Goal: Navigation & Orientation: Understand site structure

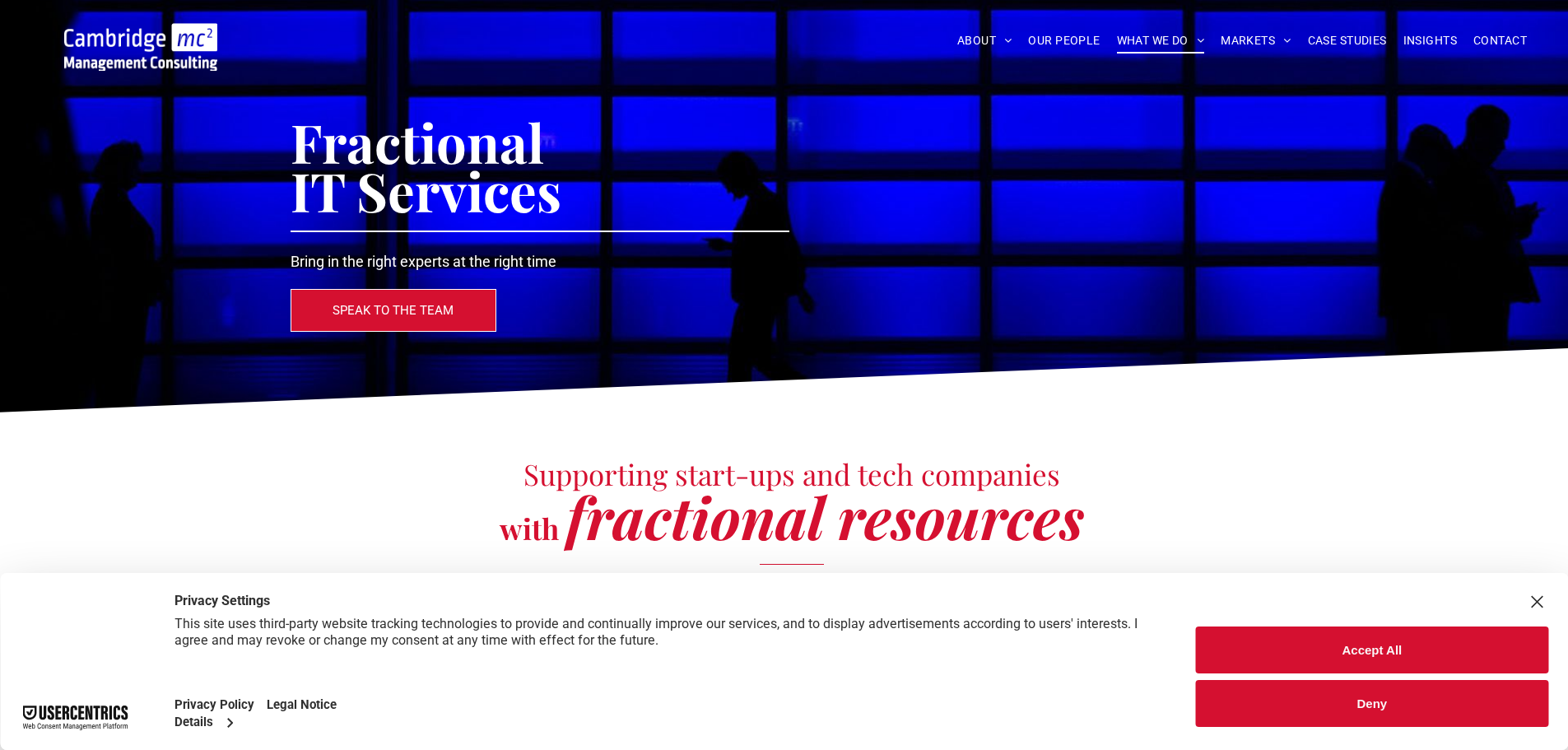
click at [1530, 607] on div "Close Layer" at bounding box center [1536, 601] width 23 height 23
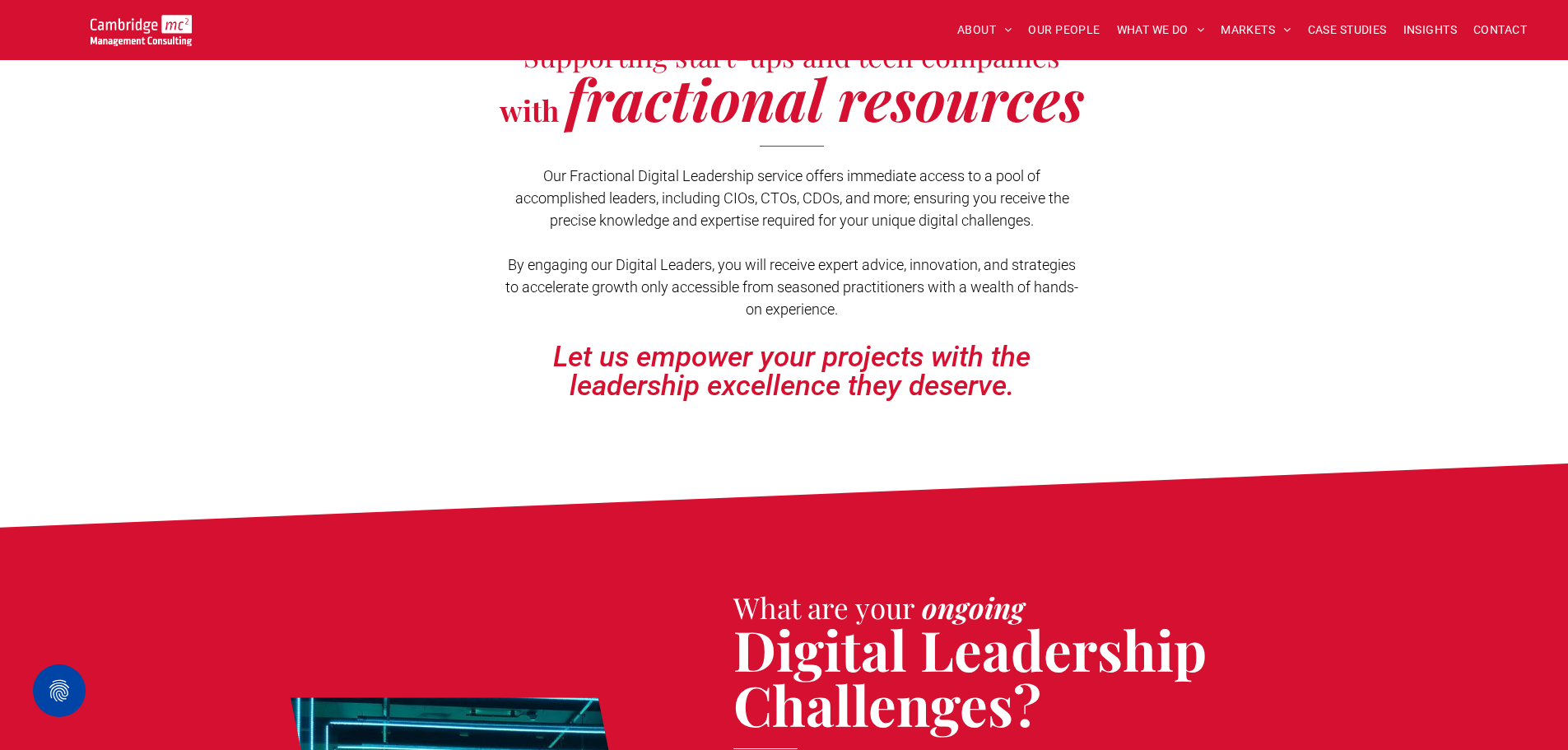
scroll to position [412, 0]
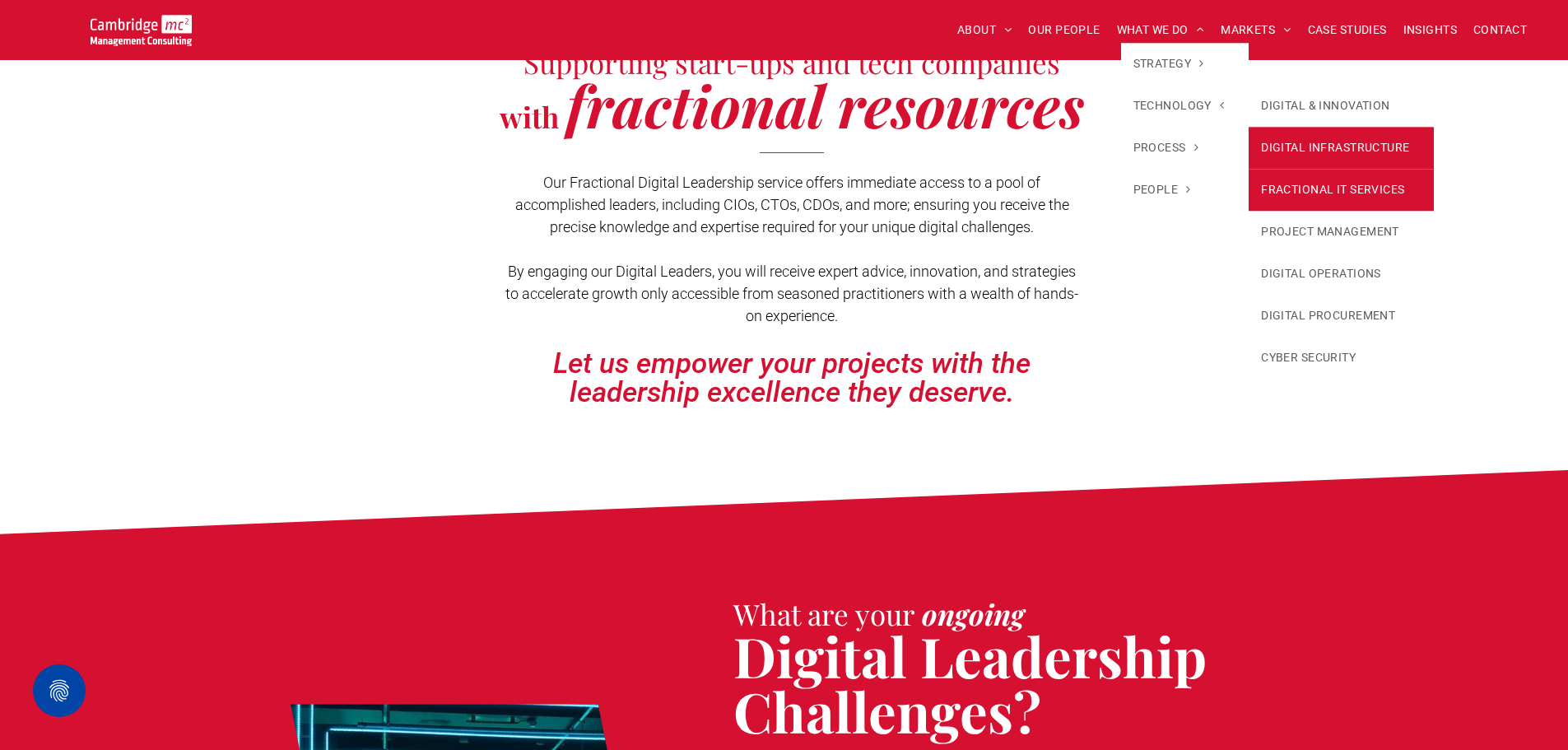
click at [1316, 149] on link "DIGITAL INFRASTRUCTURE" at bounding box center [1341, 148] width 185 height 42
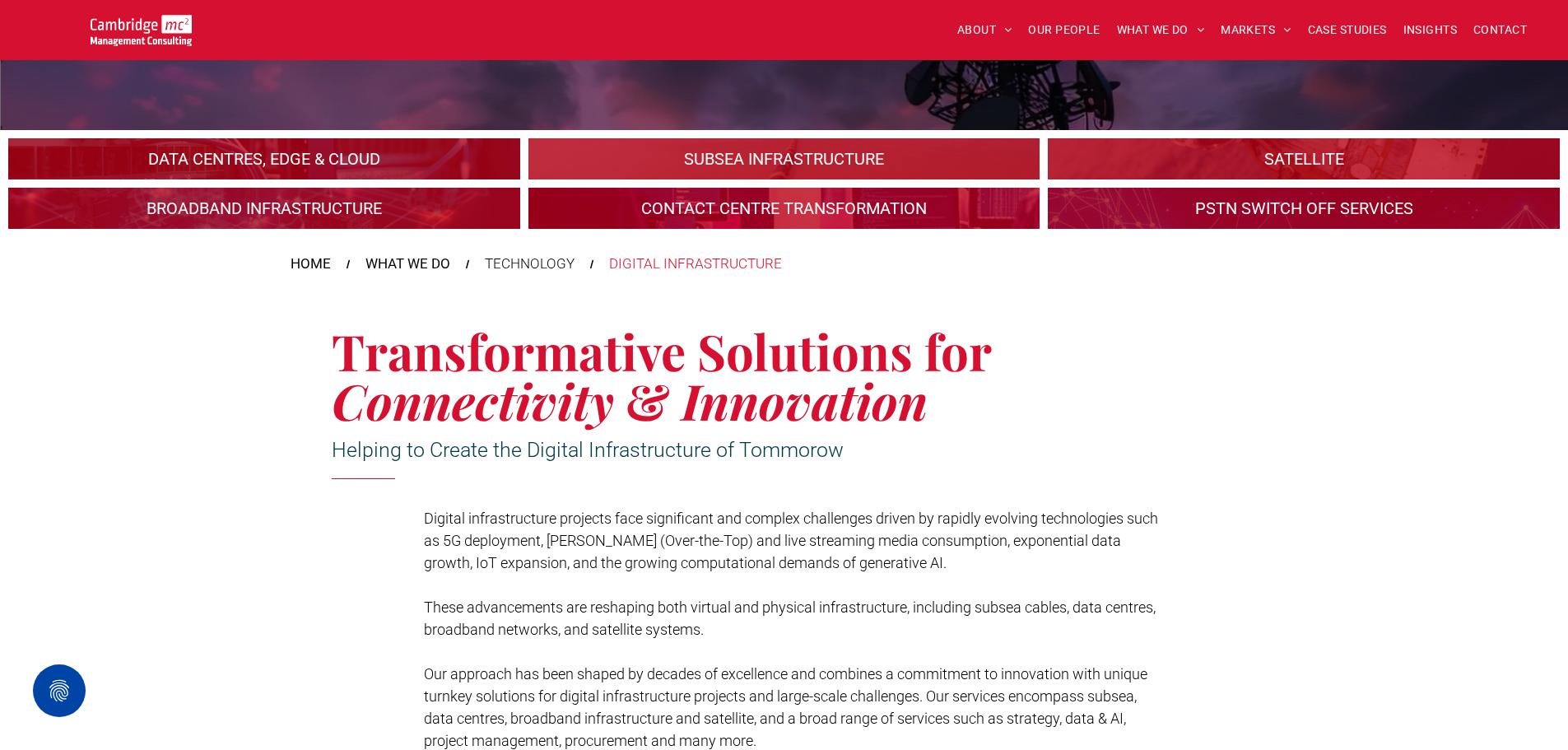
scroll to position [165, 0]
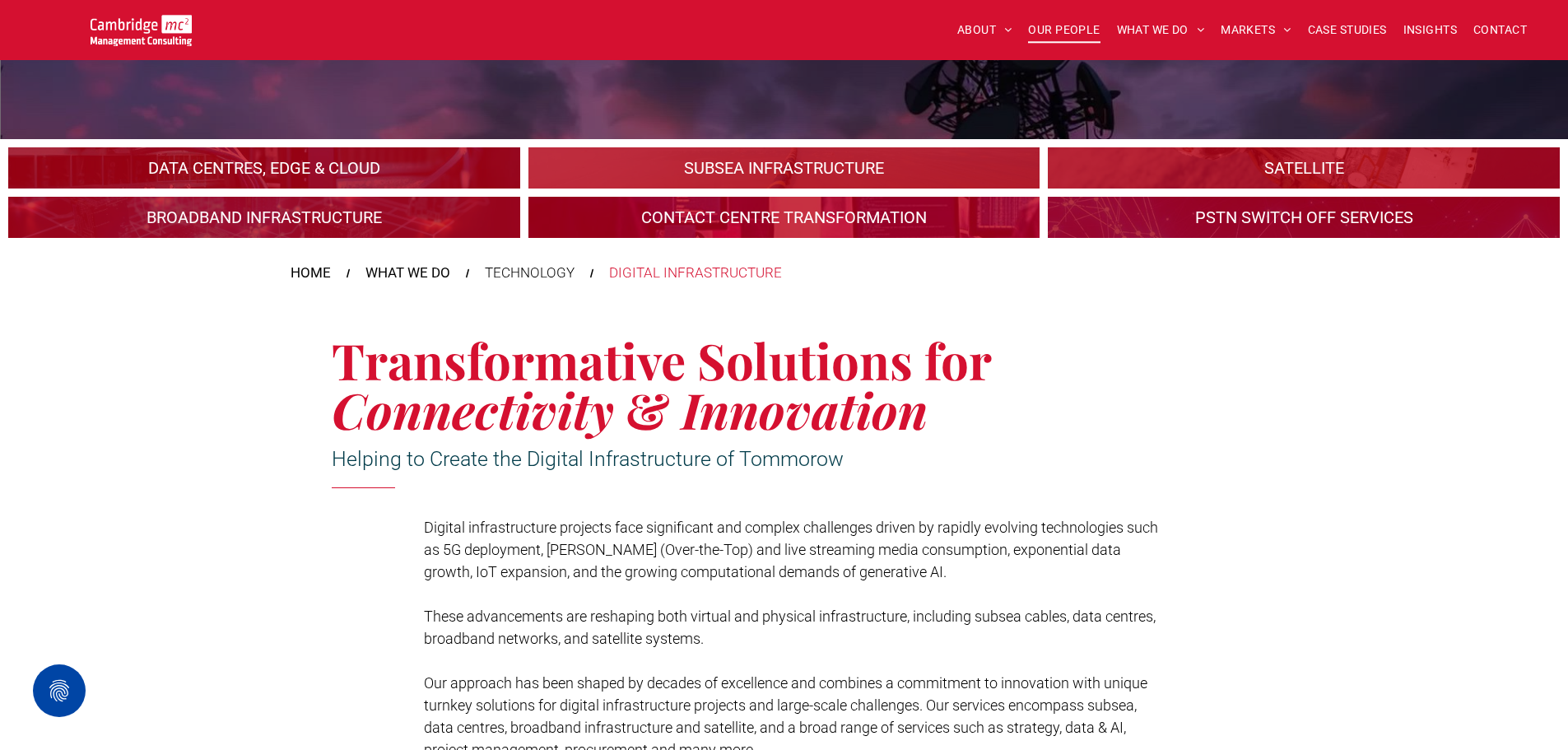
click at [1070, 23] on span "OUR PEOPLE" at bounding box center [1064, 30] width 71 height 26
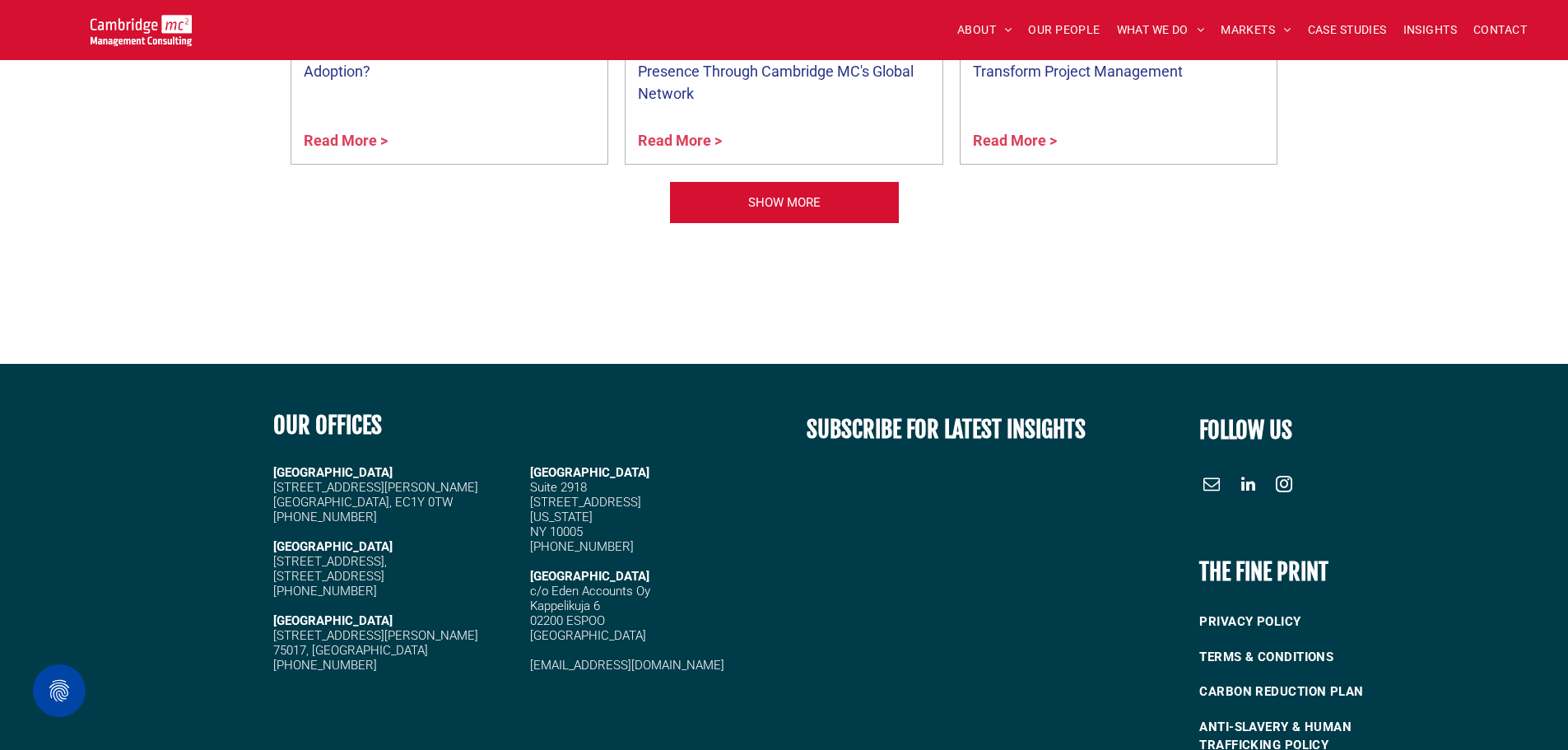
scroll to position [6916, 0]
